Goal: Information Seeking & Learning: Check status

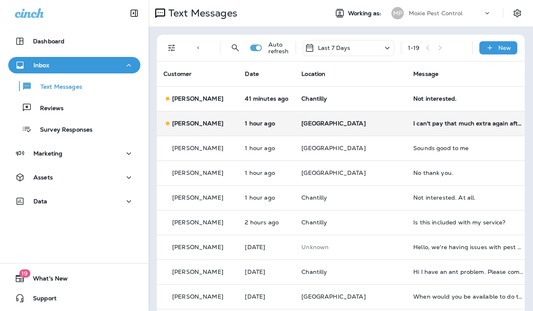
click at [406, 131] on td "I can't pay that much extra again after I did for the last two extra treatment …" at bounding box center [468, 123] width 124 height 25
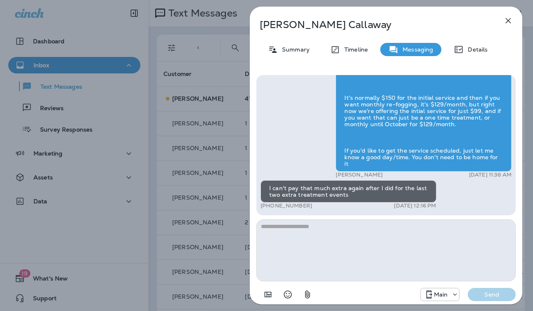
click at [206, 154] on div "Martha Callaway Summary Timeline Messaging Details Hi Martha , this is Steven w…" at bounding box center [266, 155] width 533 height 311
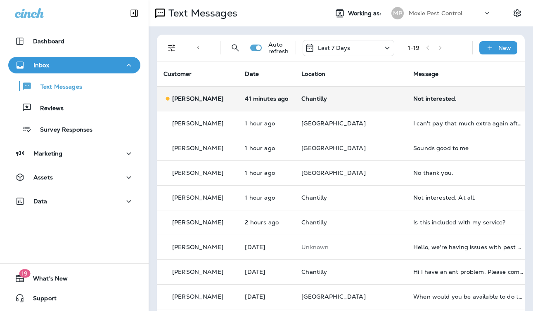
click at [346, 107] on td "Chantilly" at bounding box center [351, 98] width 112 height 25
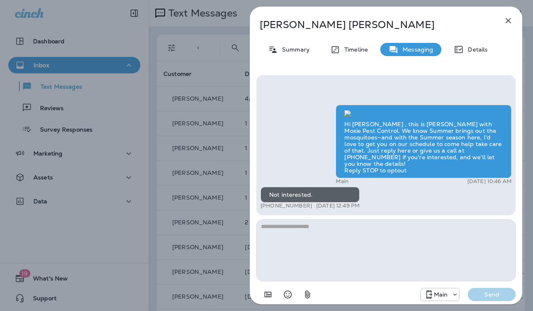
click at [226, 183] on div "James Miller Summary Timeline Messaging Details Hi James , this is Steven with …" at bounding box center [266, 155] width 533 height 311
